Goal: Transaction & Acquisition: Obtain resource

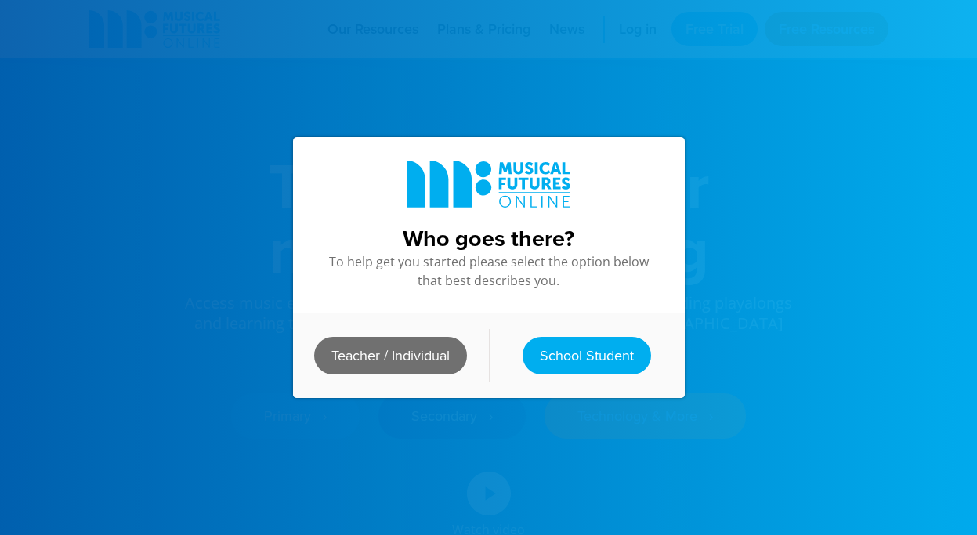
click at [444, 360] on link "Teacher / Individual" at bounding box center [390, 356] width 153 height 38
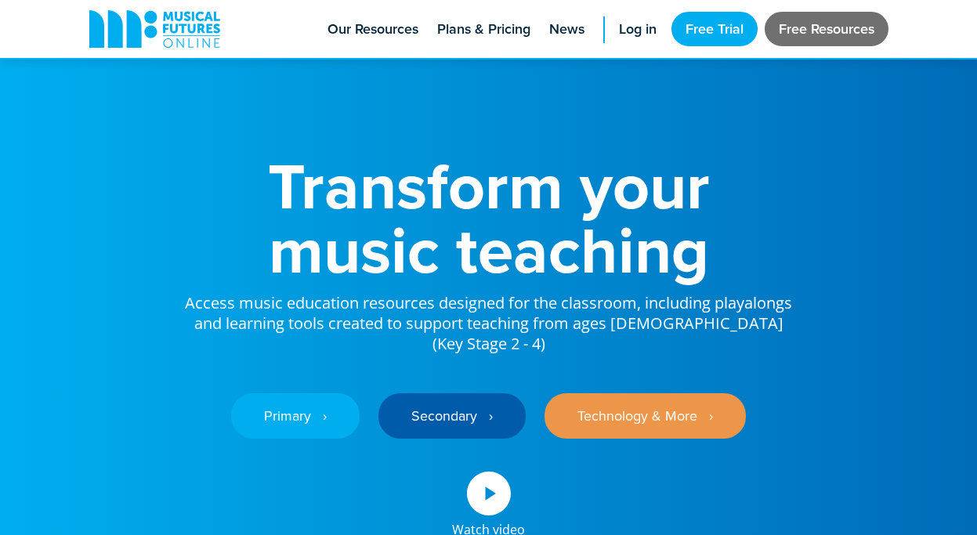
click at [790, 37] on link "Free Resources" at bounding box center [826, 29] width 124 height 34
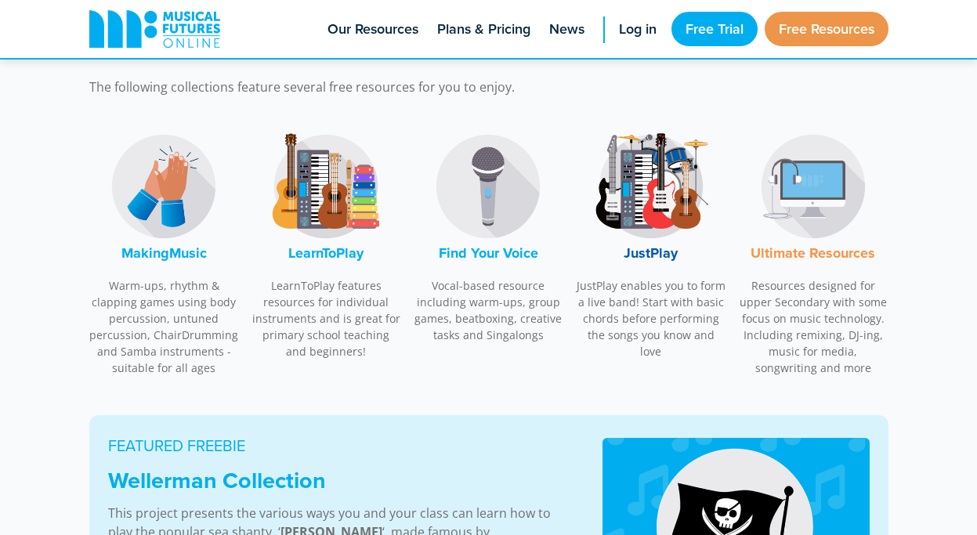
scroll to position [492, 0]
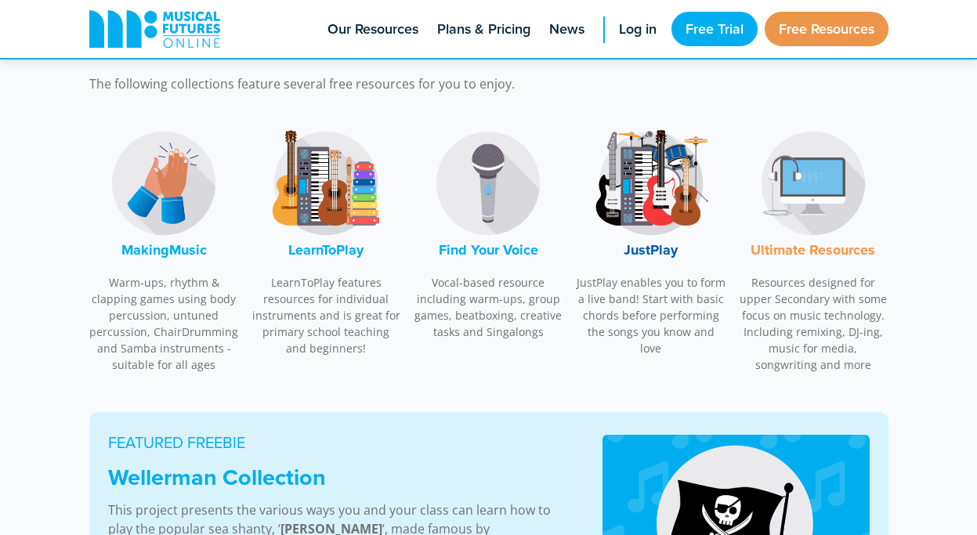
click at [150, 188] on img at bounding box center [163, 183] width 117 height 117
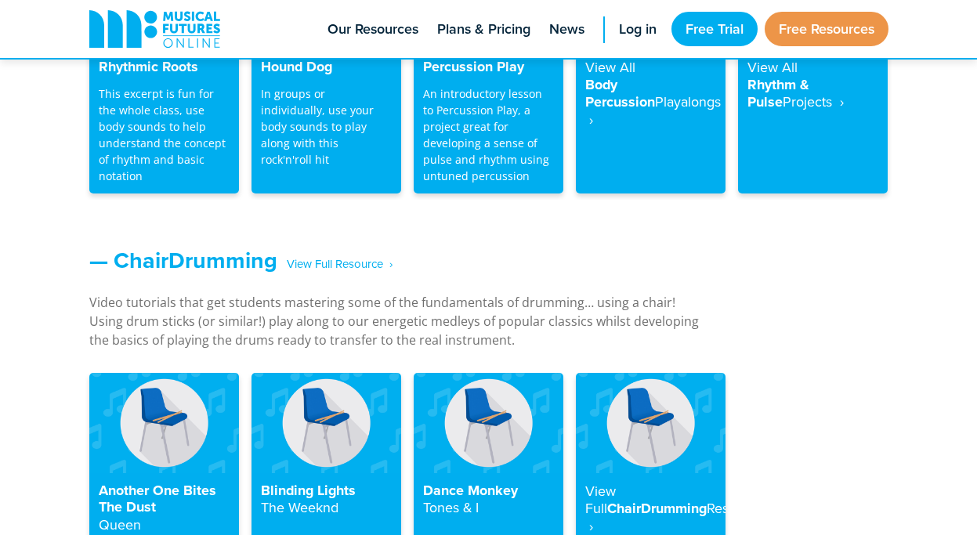
scroll to position [1583, 0]
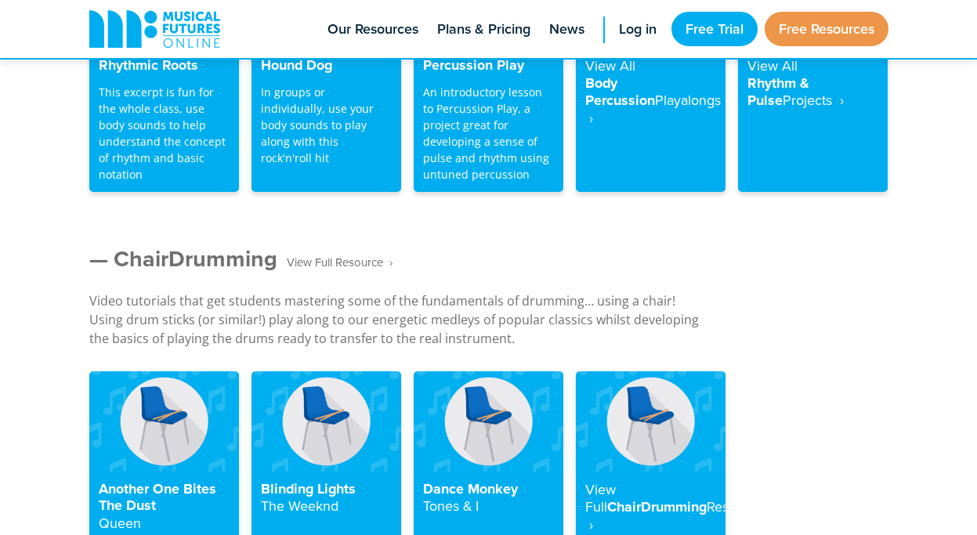
click at [363, 263] on span "‎ ‎ ‎ View Full Resource‎‏‏‎ ‎ ›" at bounding box center [334, 262] width 115 height 27
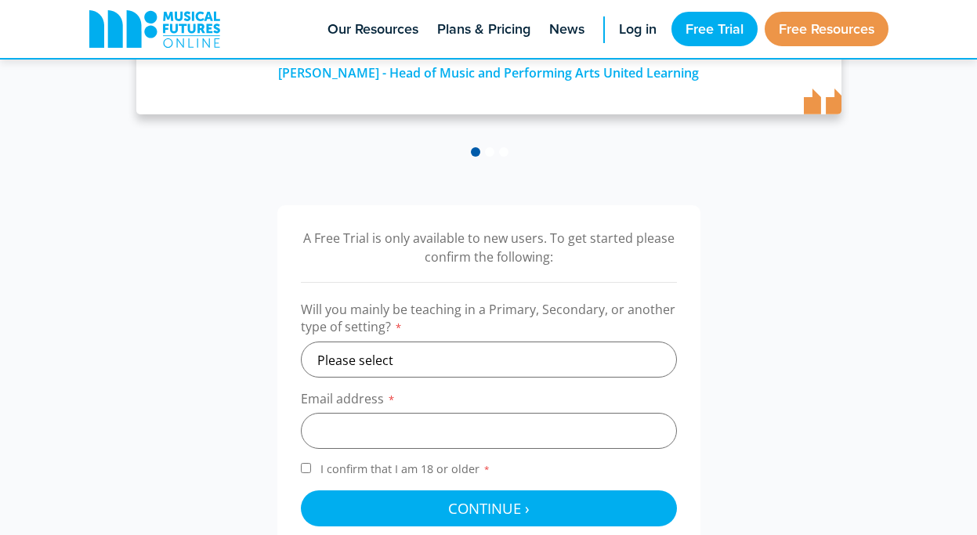
scroll to position [381, 0]
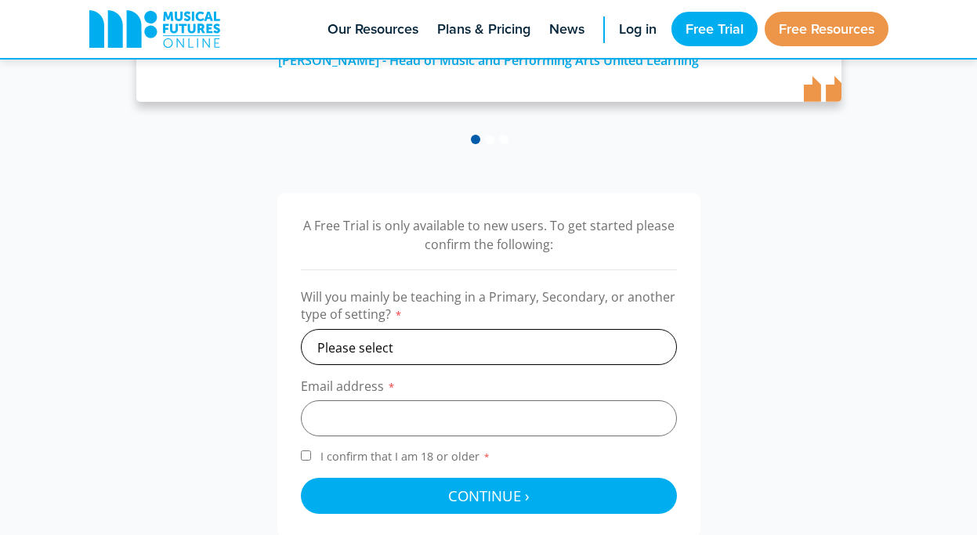
click at [449, 348] on select "Please select Primary Secondary Other" at bounding box center [489, 347] width 376 height 36
select select "primary"
click at [301, 329] on select "Please select Primary Secondary Other" at bounding box center [489, 347] width 376 height 36
click at [403, 428] on input "email" at bounding box center [489, 418] width 376 height 36
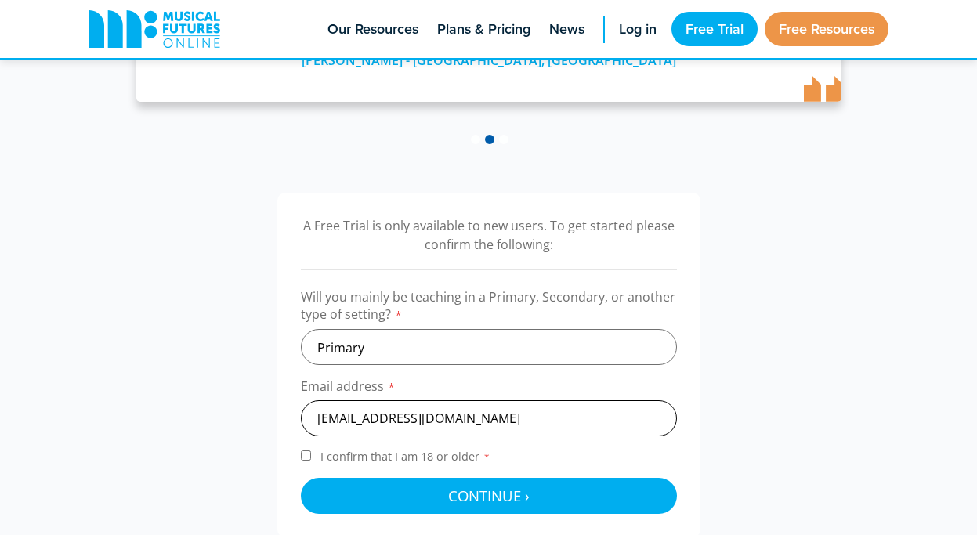
type input "[EMAIL_ADDRESS][DOMAIN_NAME]"
click at [307, 456] on input "I confirm that I am 18 or older *" at bounding box center [306, 455] width 10 height 10
checkbox input "true"
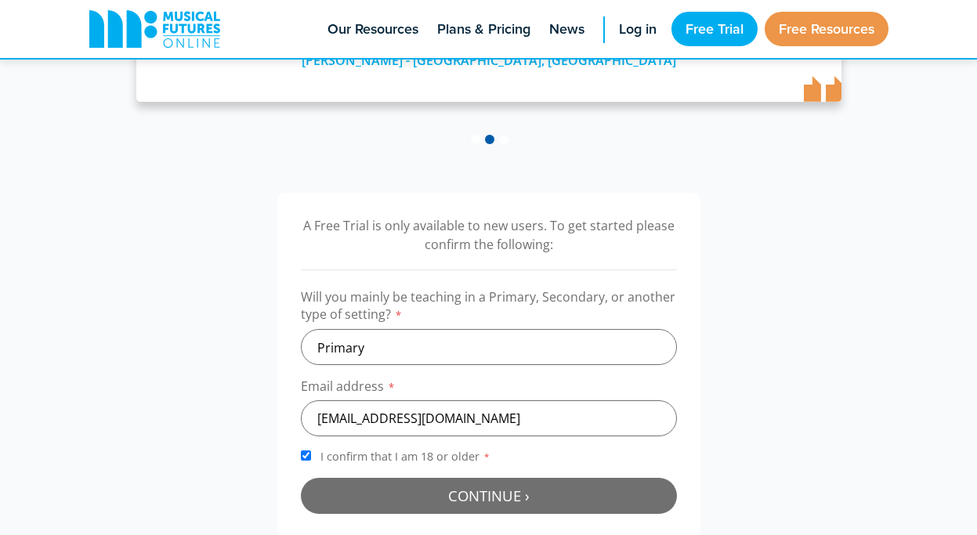
click at [350, 489] on button "Continue › Checking your details..." at bounding box center [489, 496] width 376 height 36
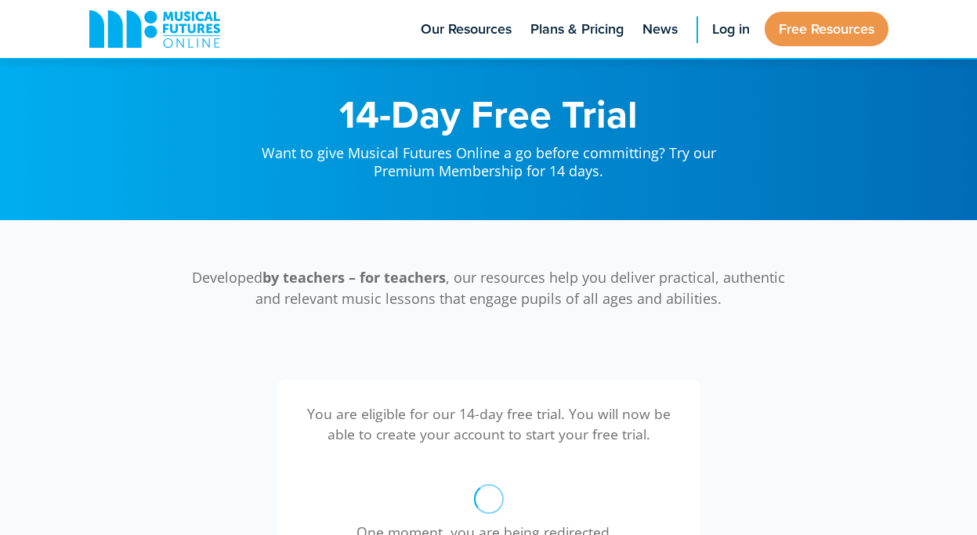
scroll to position [511, 0]
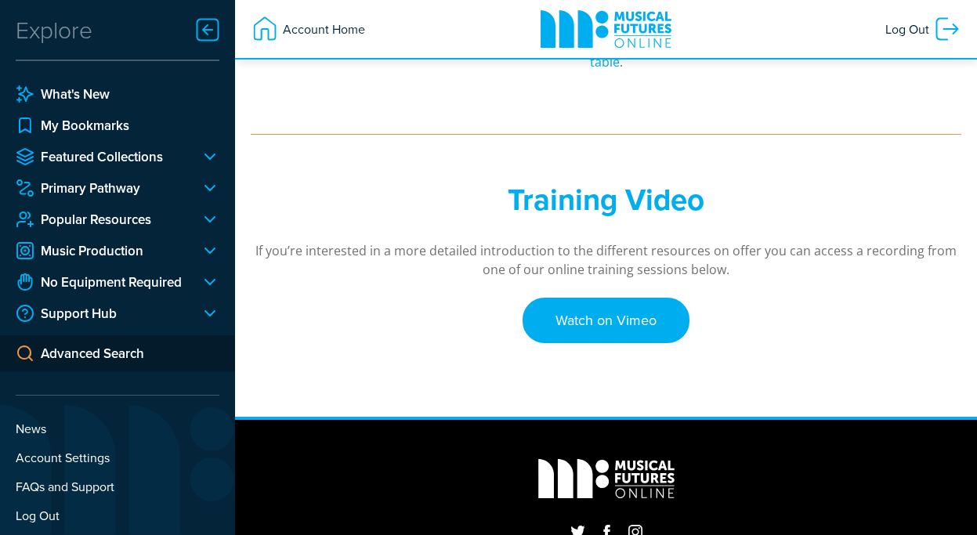
scroll to position [38, 0]
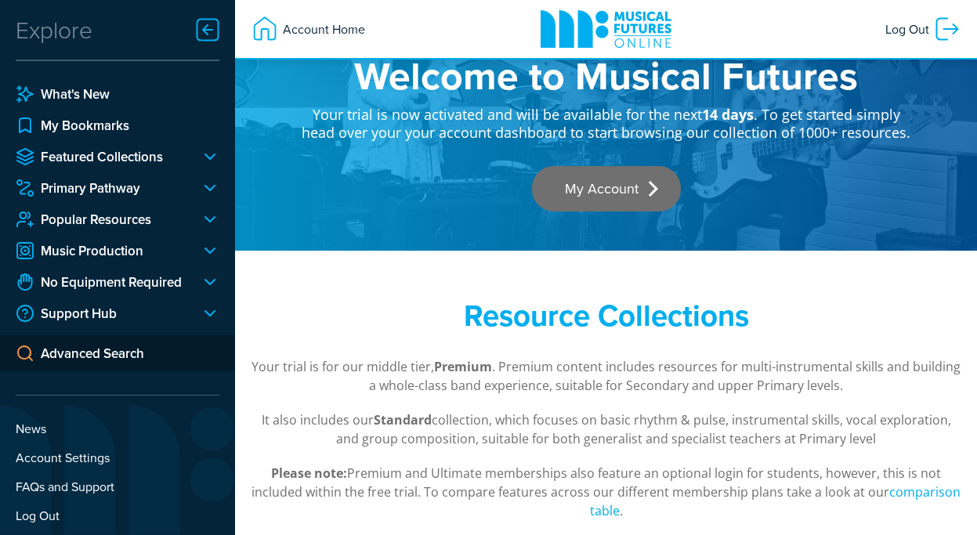
click at [576, 186] on link "My Account" at bounding box center [606, 188] width 149 height 45
